Goal: Check status: Check status

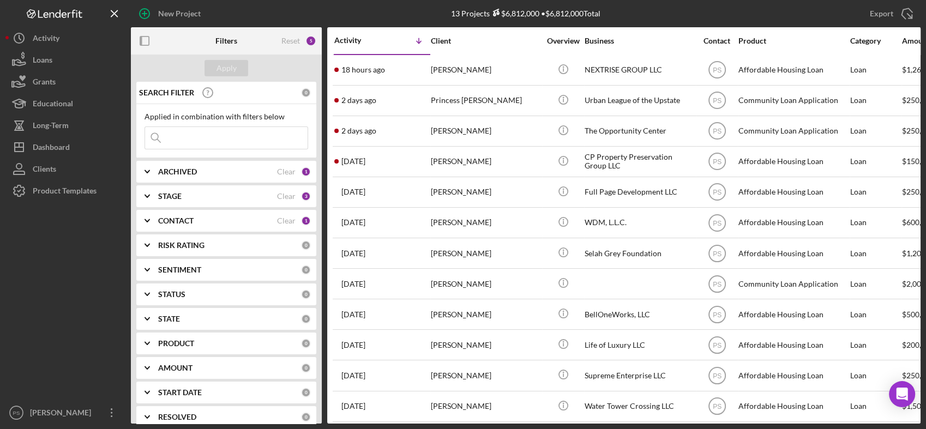
click at [199, 201] on div "STAGE Clear 3" at bounding box center [234, 196] width 153 height 10
click at [175, 310] on label "Pending" at bounding box center [235, 310] width 146 height 11
click at [156, 310] on input "Pending" at bounding box center [150, 310] width 11 height 11
checkbox input "true"
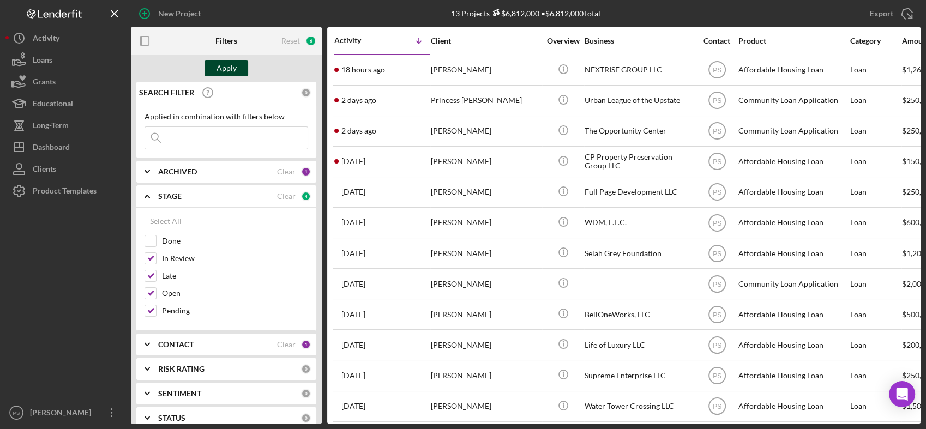
click at [227, 68] on div "Apply" at bounding box center [226, 68] width 20 height 16
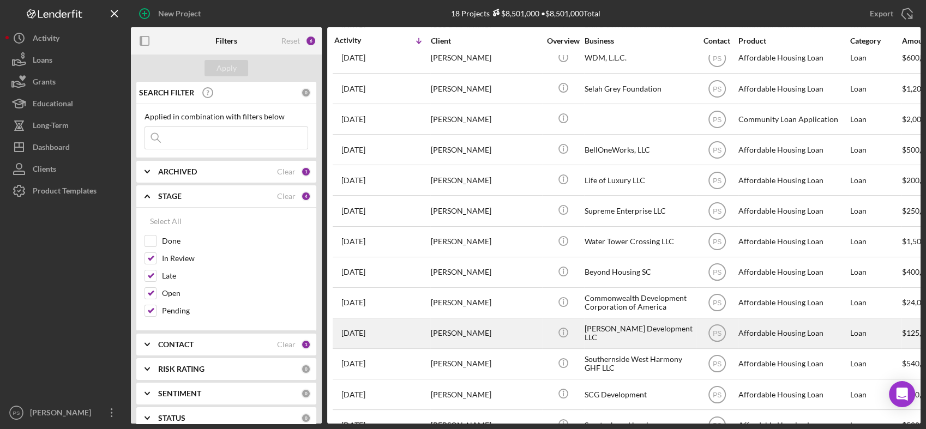
scroll to position [192, 0]
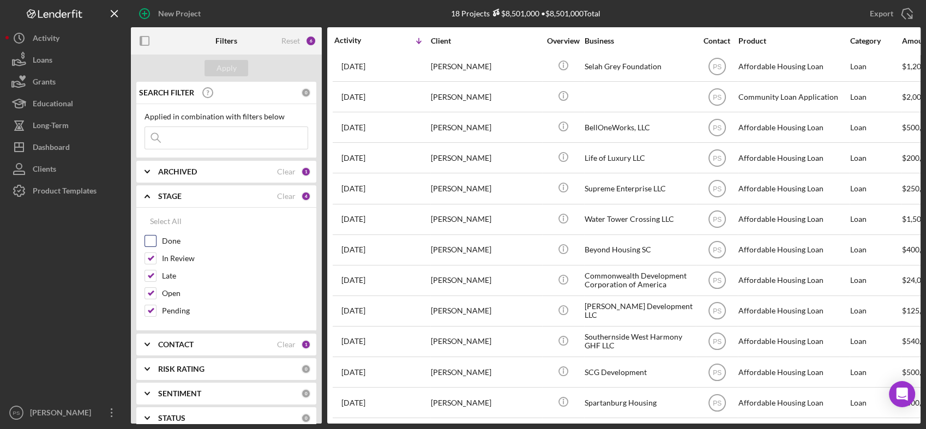
click at [153, 240] on input "Done" at bounding box center [150, 241] width 11 height 11
checkbox input "true"
click at [233, 71] on div "Apply" at bounding box center [226, 68] width 20 height 16
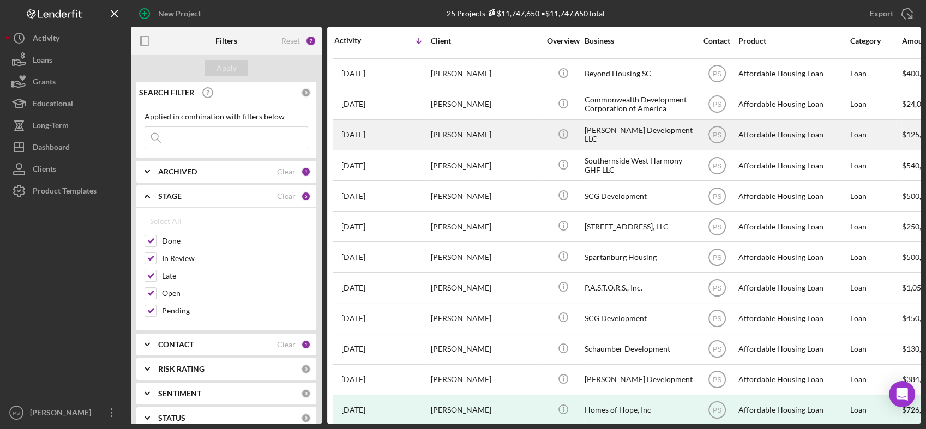
scroll to position [404, 0]
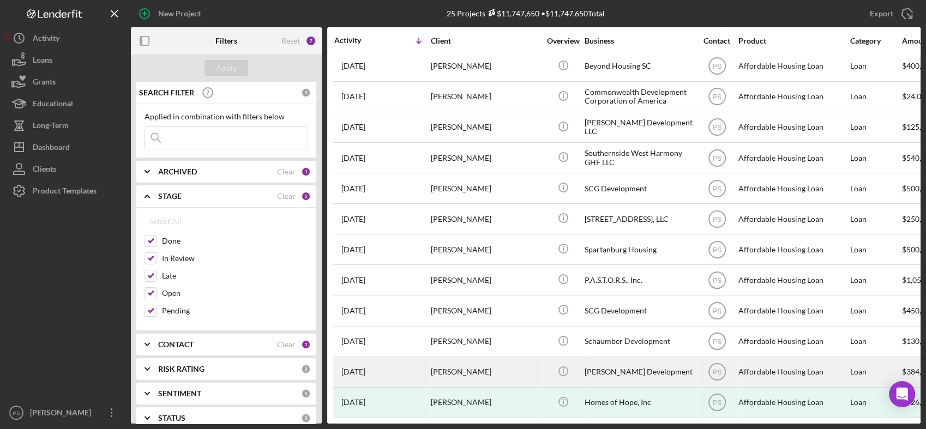
click at [496, 362] on div "[PERSON_NAME]" at bounding box center [485, 372] width 109 height 29
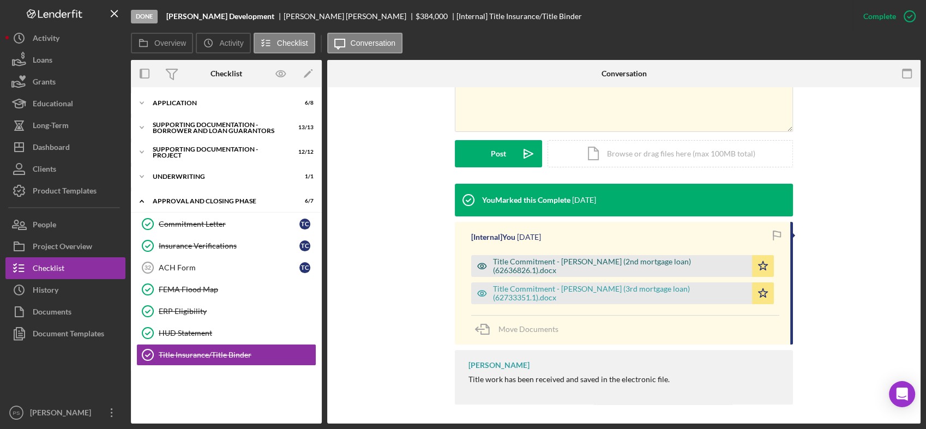
scroll to position [269, 0]
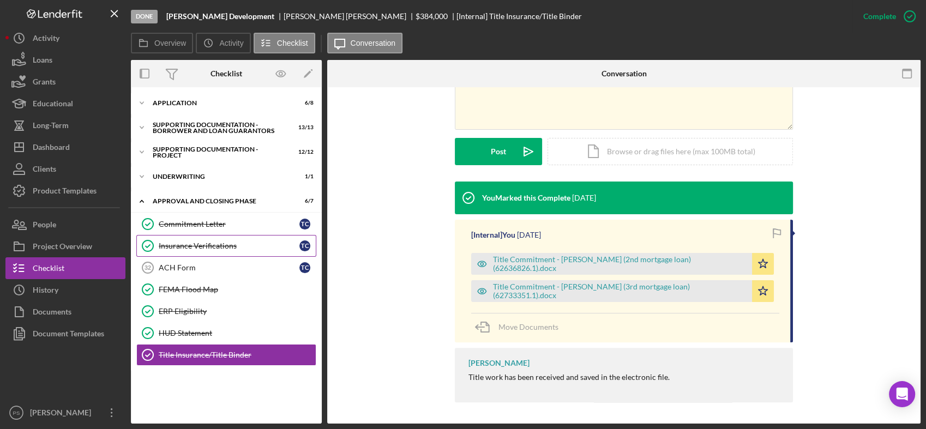
click at [215, 243] on div "Insurance Verifications" at bounding box center [229, 246] width 141 height 9
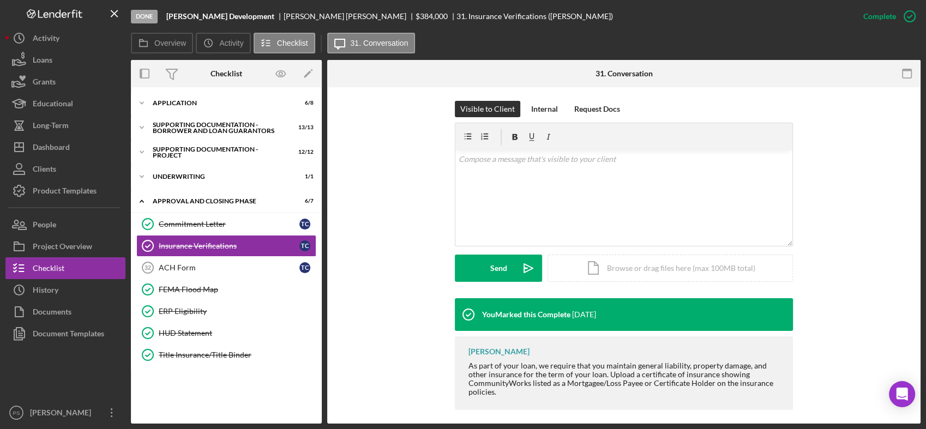
scroll to position [161, 0]
